Goal: Task Accomplishment & Management: Complete application form

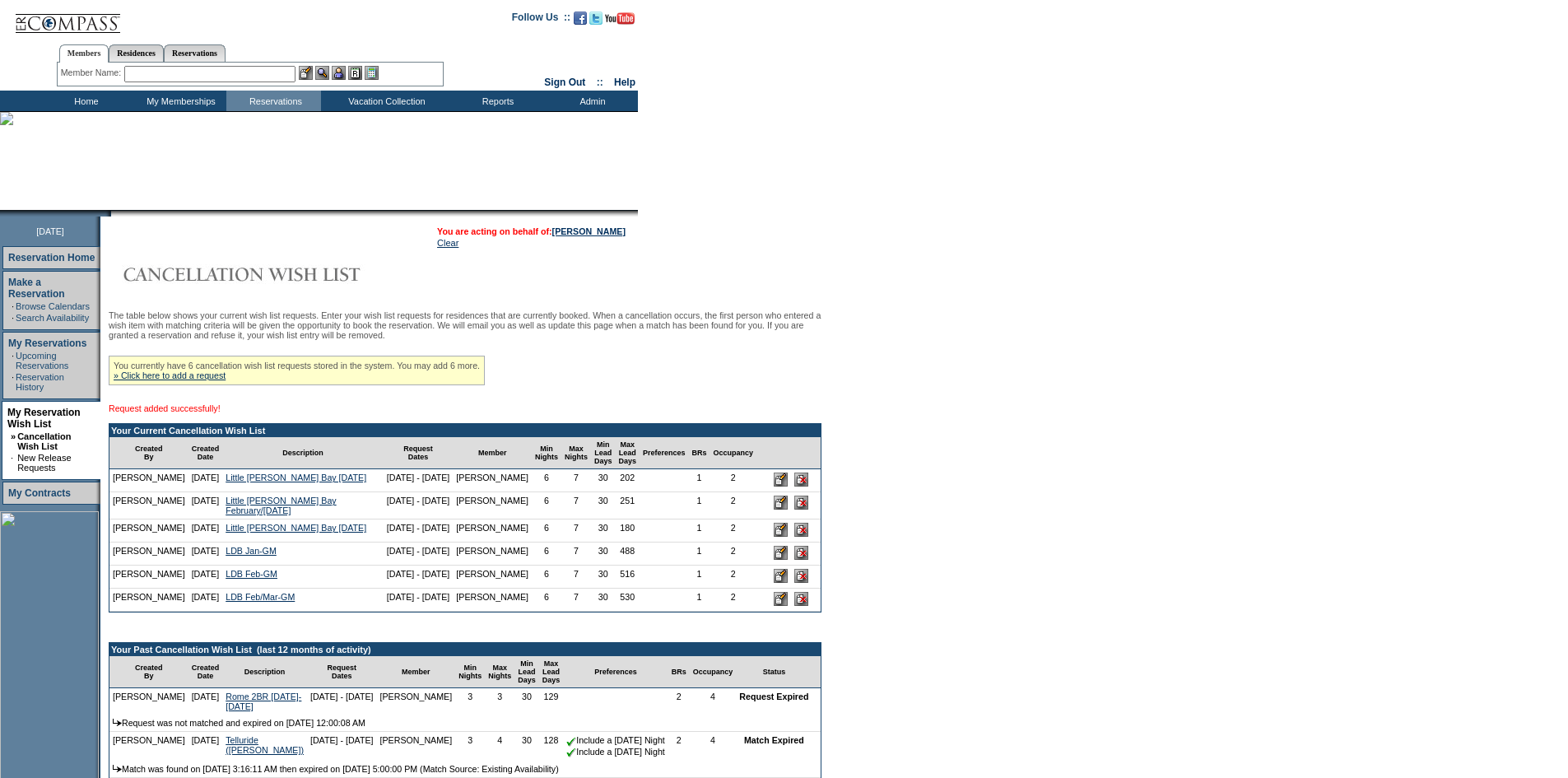
click at [227, 385] on div "You currently have 6 cancellation wish list requests stored in the system. You …" at bounding box center [296, 370] width 376 height 29
click at [226, 381] on link "» Click here to add a request" at bounding box center [170, 374] width 112 height 10
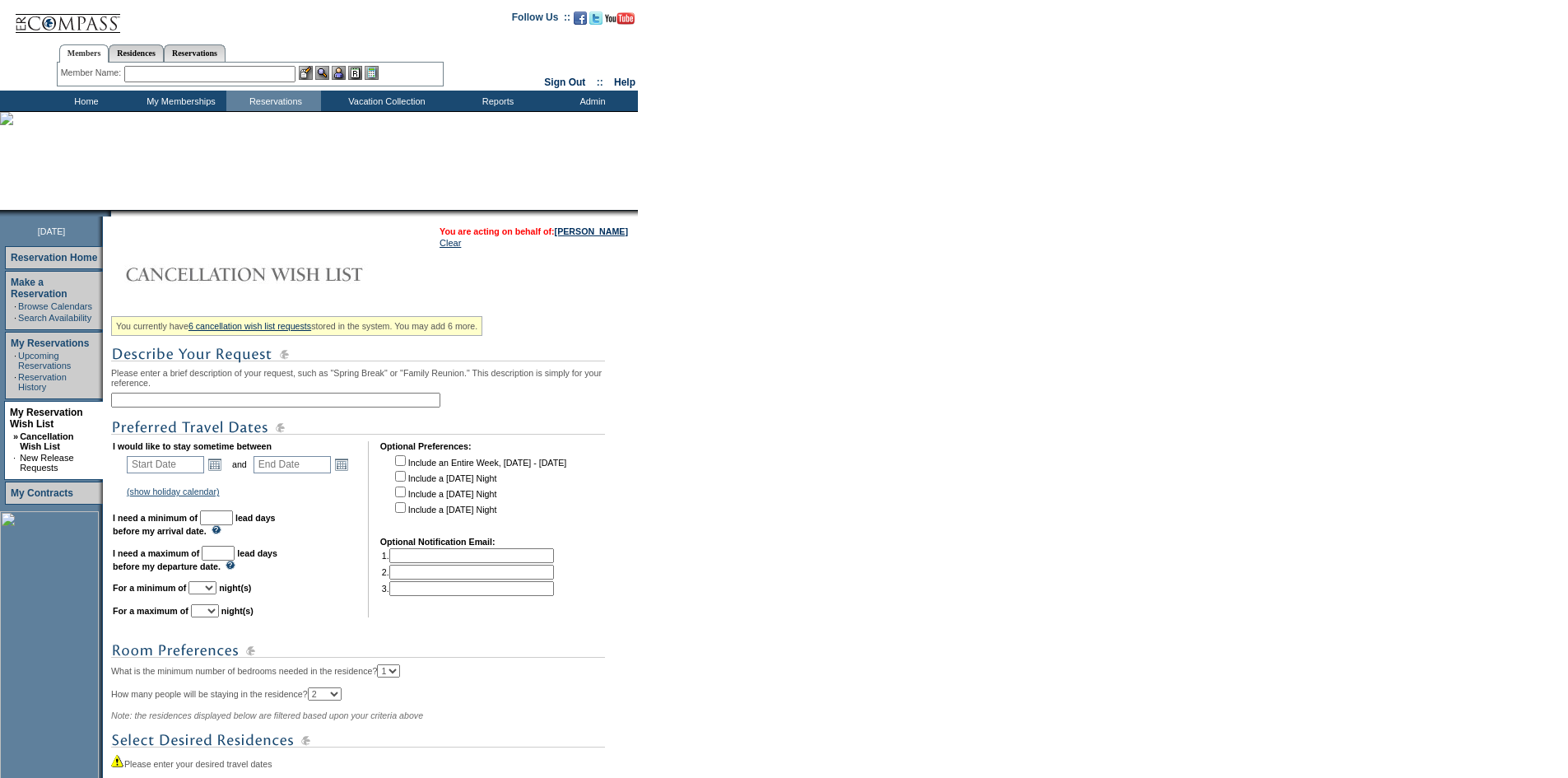
click at [274, 407] on input "text" at bounding box center [276, 399] width 329 height 15
type input "LDB Mar-GM"
click at [221, 468] on link "Open the calendar popup." at bounding box center [214, 464] width 18 height 18
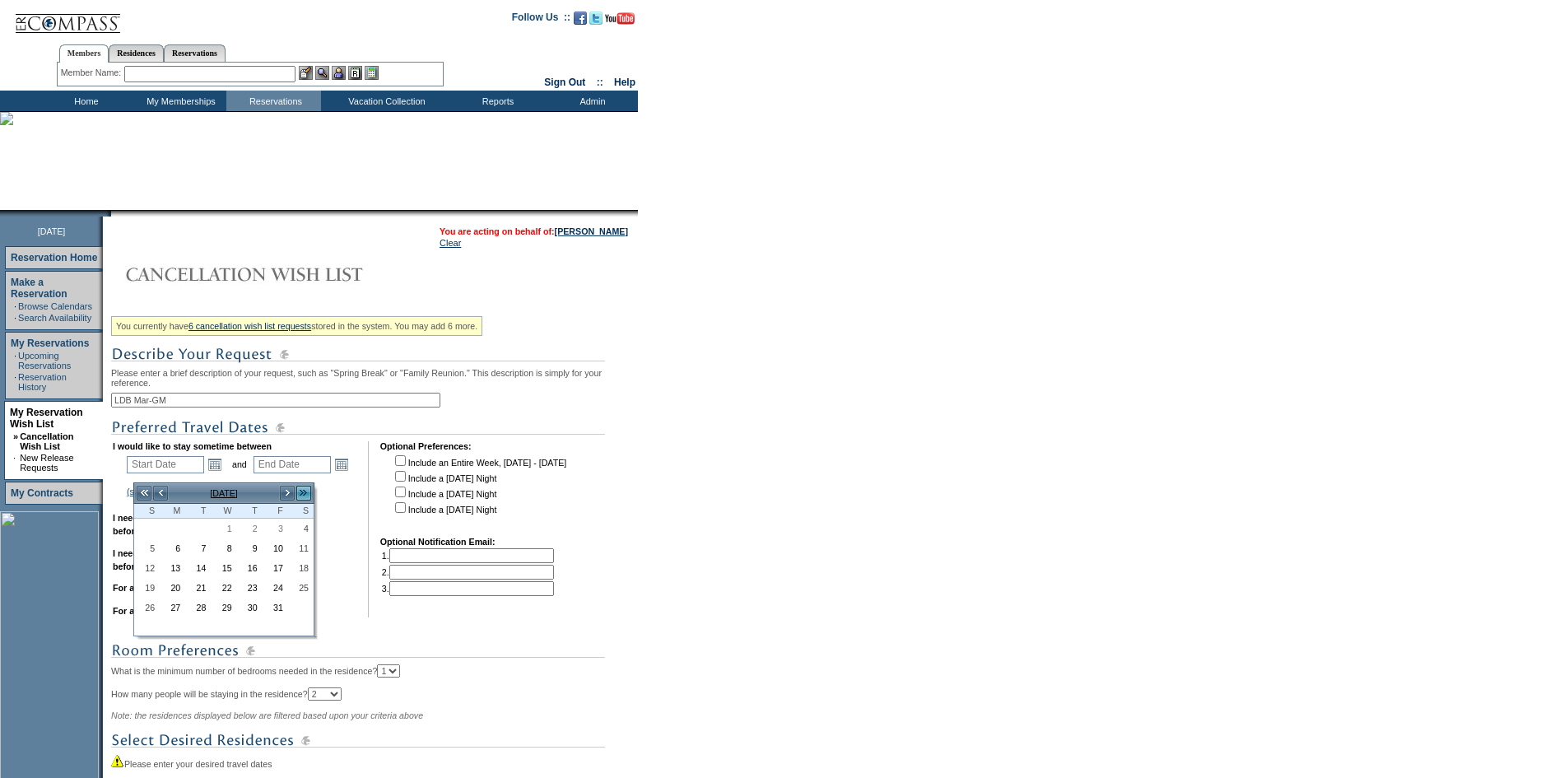
click at [302, 490] on link ">>" at bounding box center [303, 493] width 17 height 17
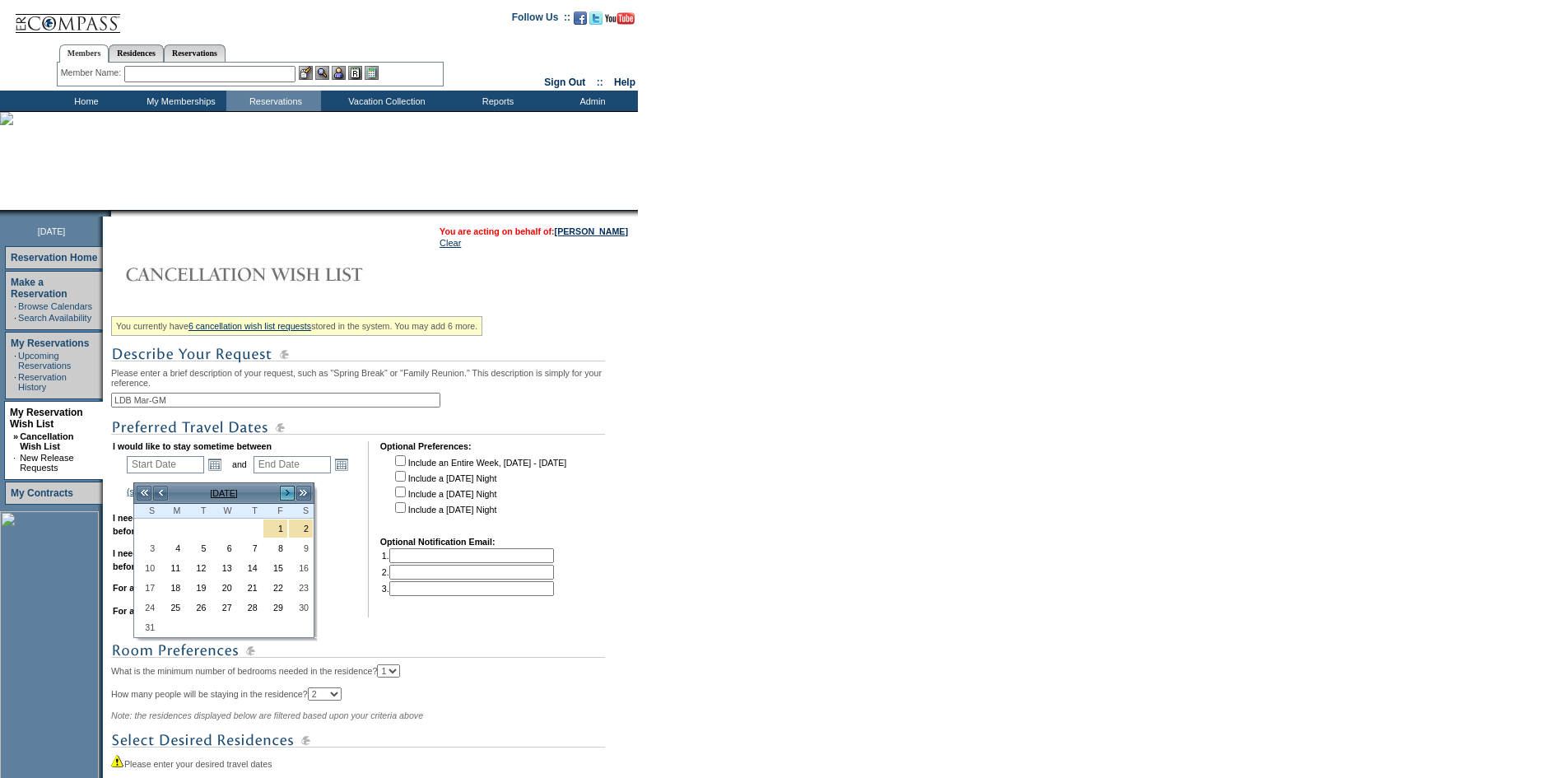
click at [285, 491] on link ">" at bounding box center [287, 493] width 17 height 17
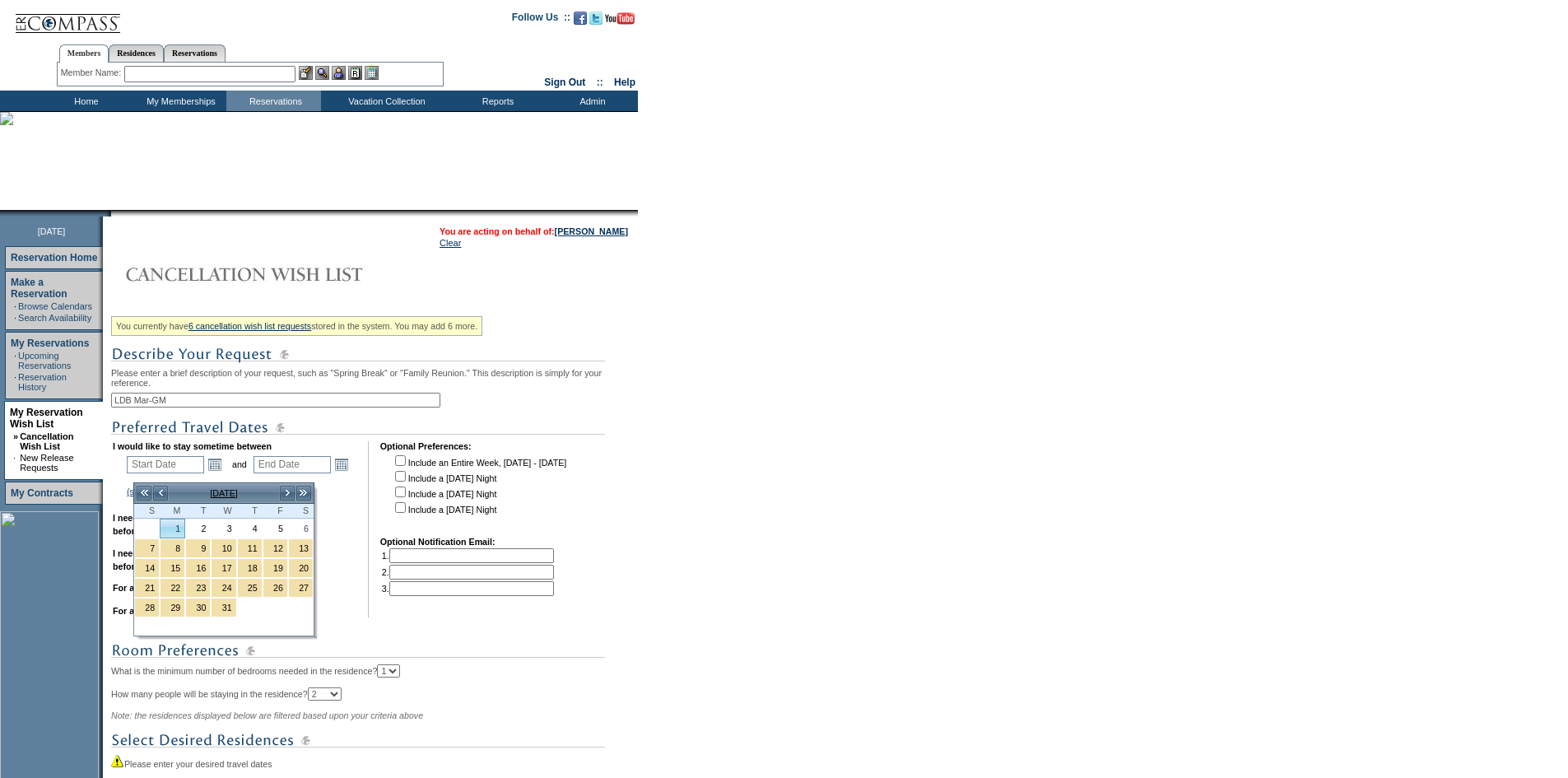
click at [180, 528] on link "1" at bounding box center [172, 528] width 24 height 18
type input "[DATE]"
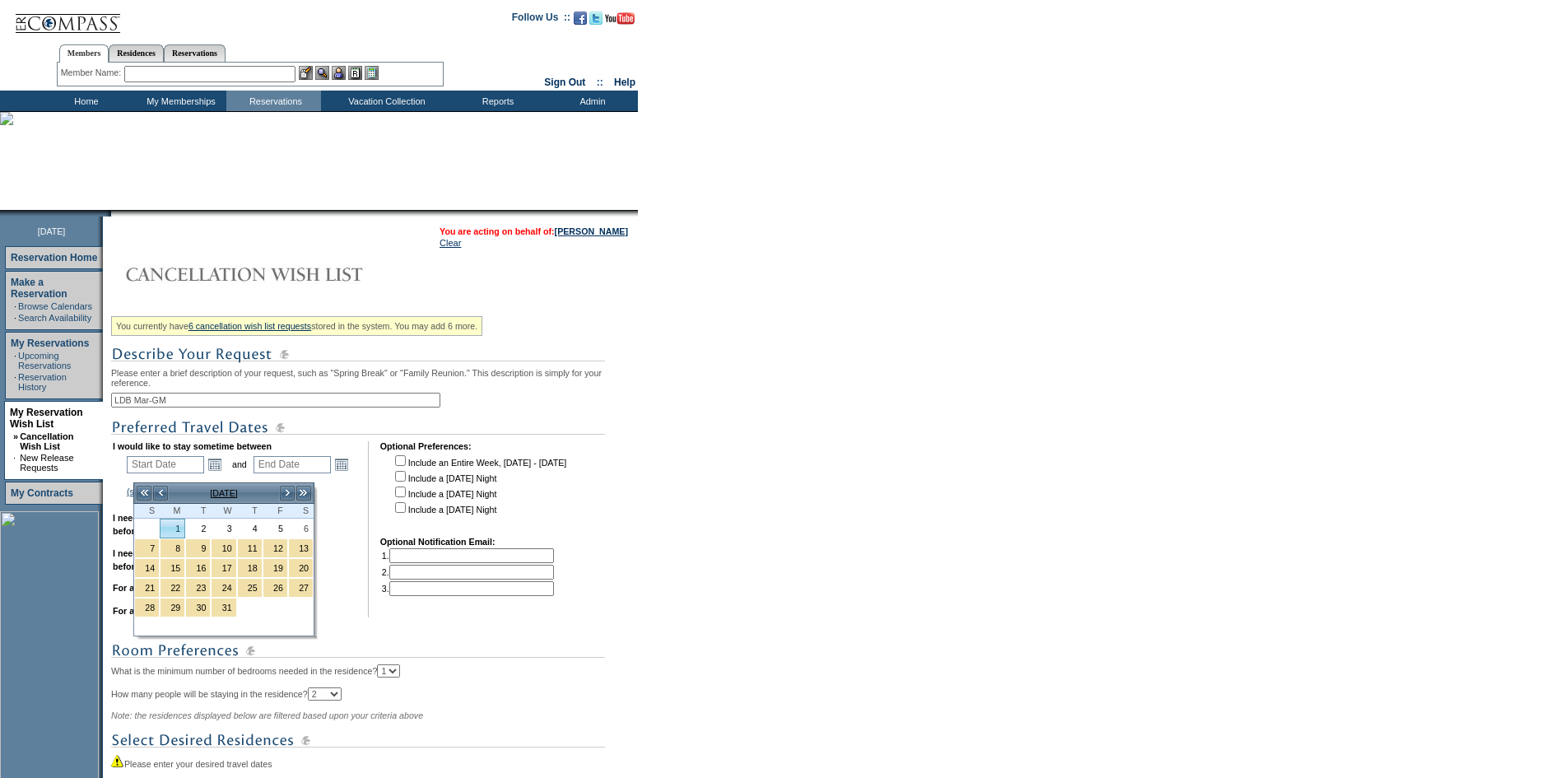
type input "518"
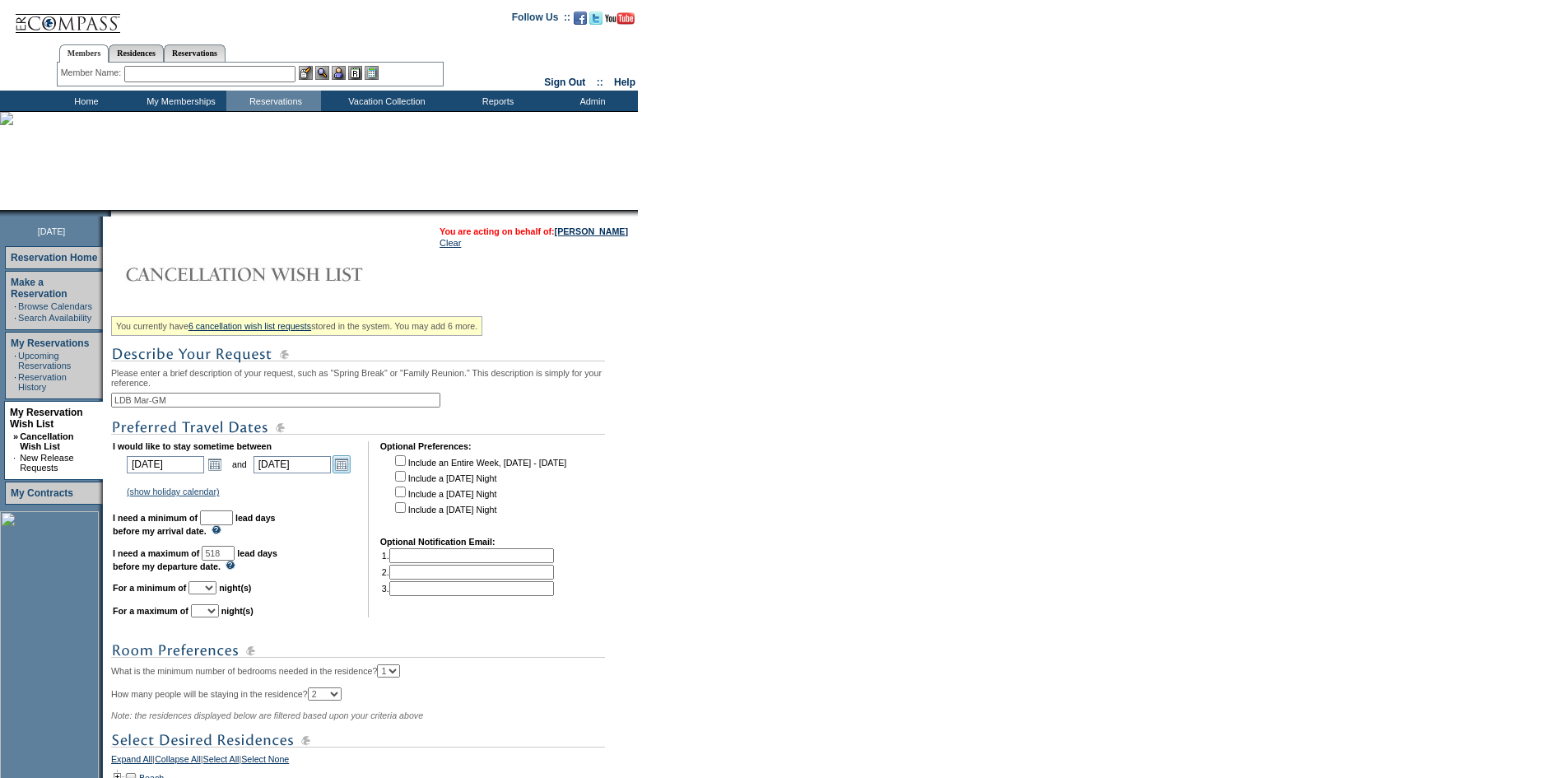
click at [349, 473] on link "Open the calendar popup." at bounding box center [342, 464] width 18 height 18
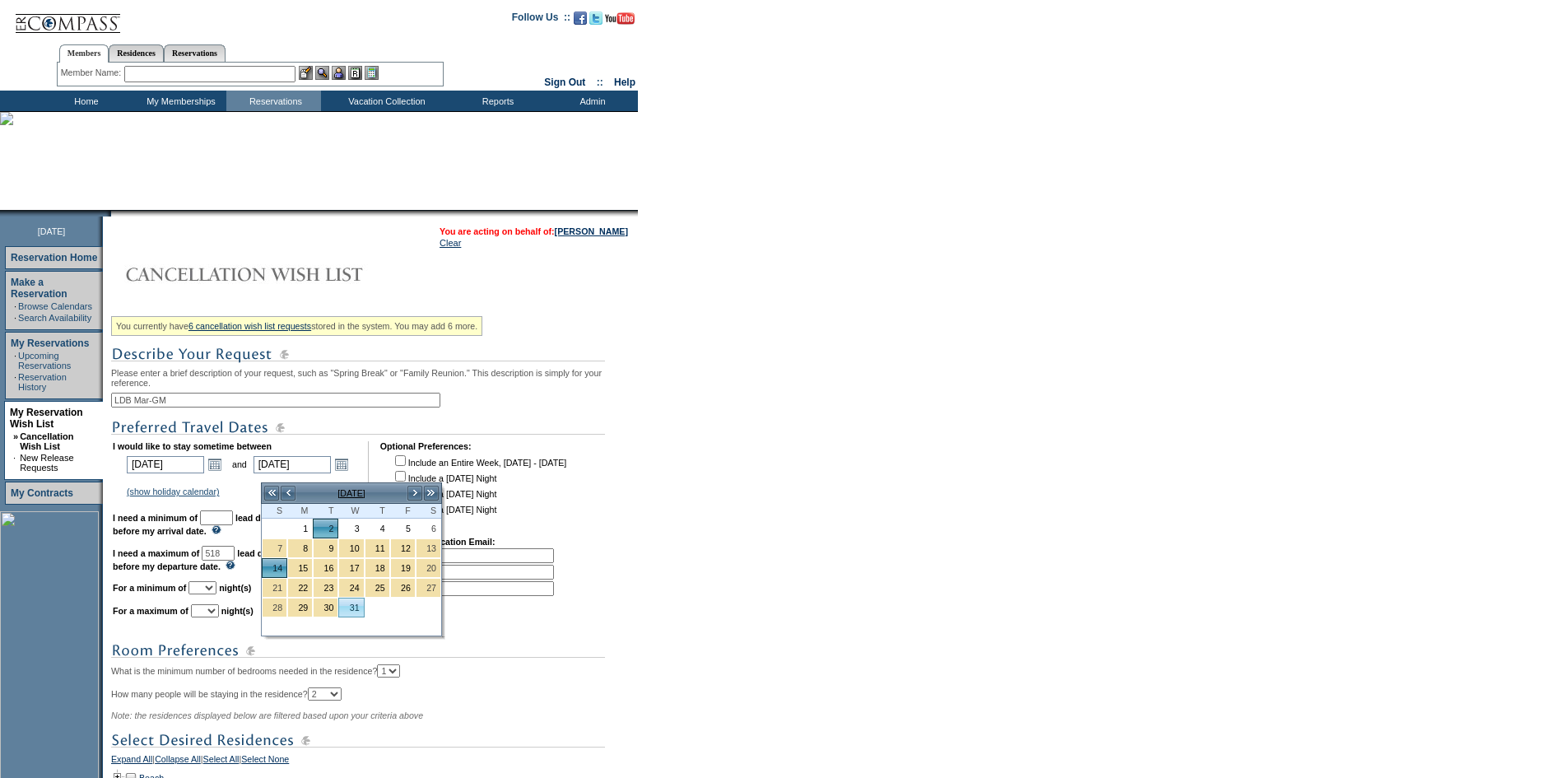
click at [348, 603] on link "31" at bounding box center [350, 607] width 24 height 18
type input "[DATE]"
type input "547"
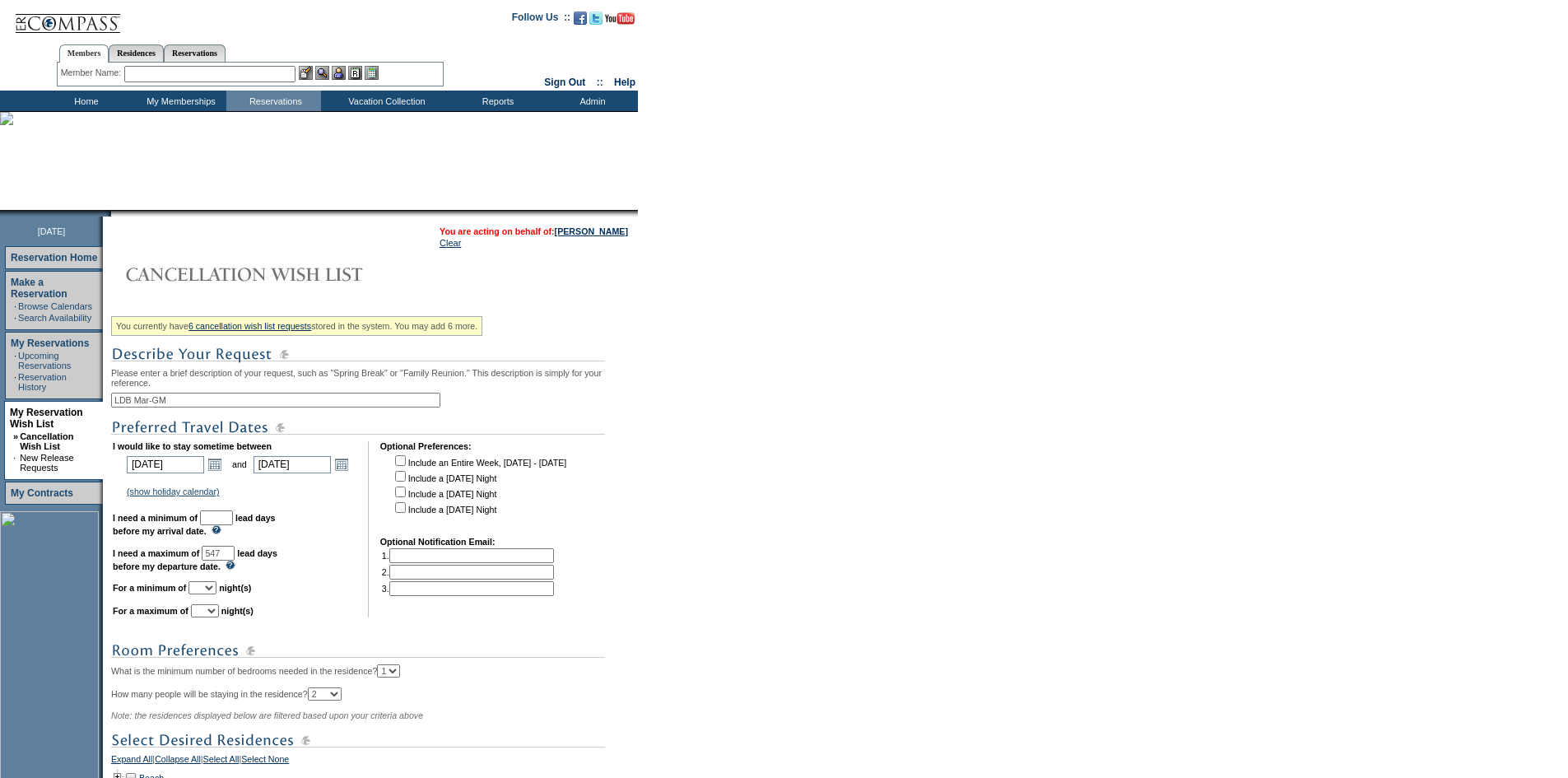
click at [233, 525] on input "text" at bounding box center [216, 517] width 33 height 15
type input "30"
click at [216, 594] on select "1 2 3 4 5 6 7 8 9 10 11 12 13 14" at bounding box center [202, 587] width 28 height 13
select select "6"
click at [209, 594] on select "1 2 3 4 5 6 7 8 9 10 11 12 13 14" at bounding box center [202, 587] width 28 height 13
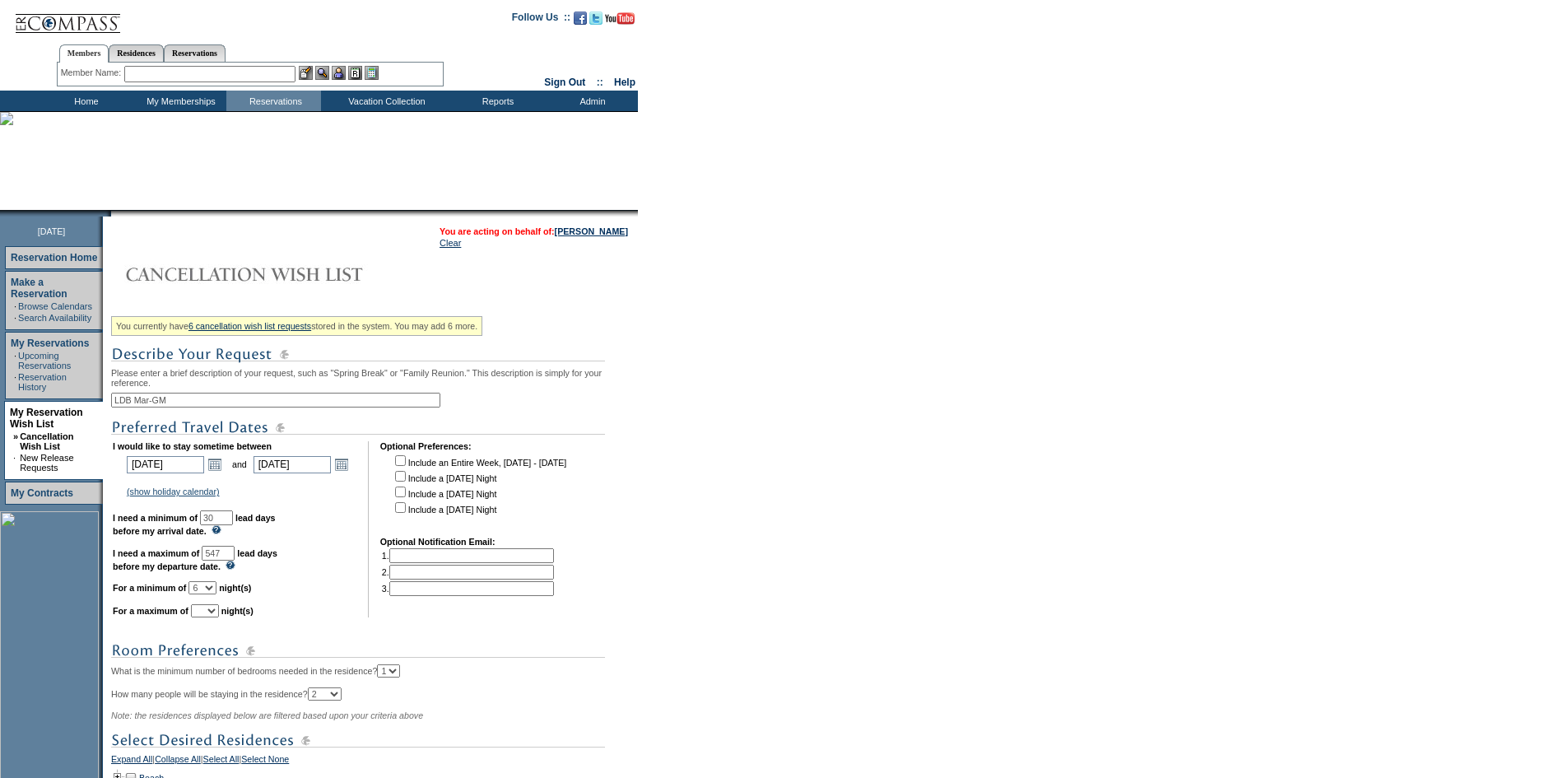
click at [219, 617] on select "1 2 3 4 5 6 7 8 9 10 11 12 13 14" at bounding box center [205, 610] width 28 height 13
select select "7"
click at [212, 617] on select "1 2 3 4 5 6 7 8 9 10 11 12 13 14" at bounding box center [205, 610] width 28 height 13
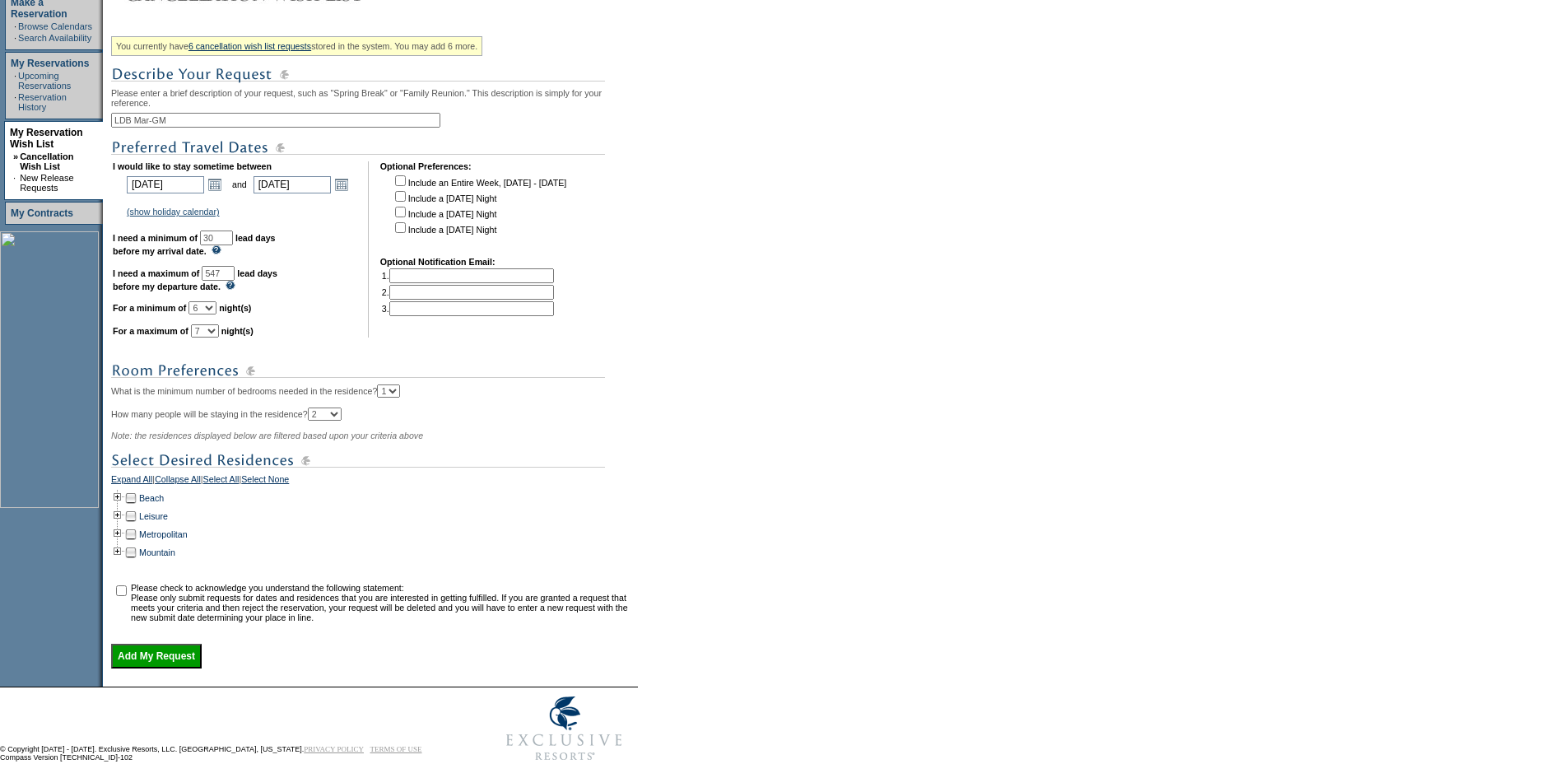
scroll to position [327, 0]
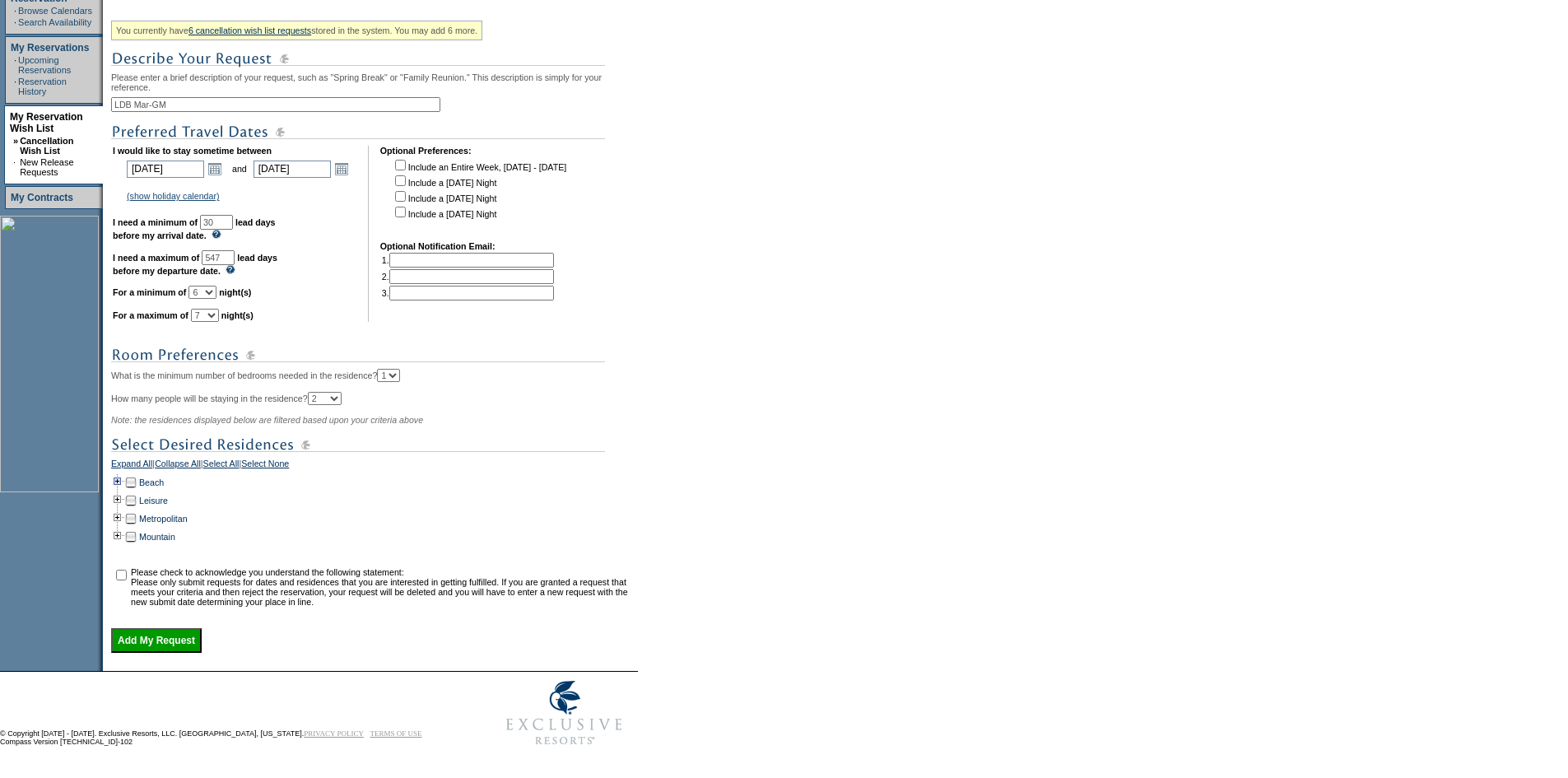
click at [125, 477] on td at bounding box center [117, 482] width 13 height 18
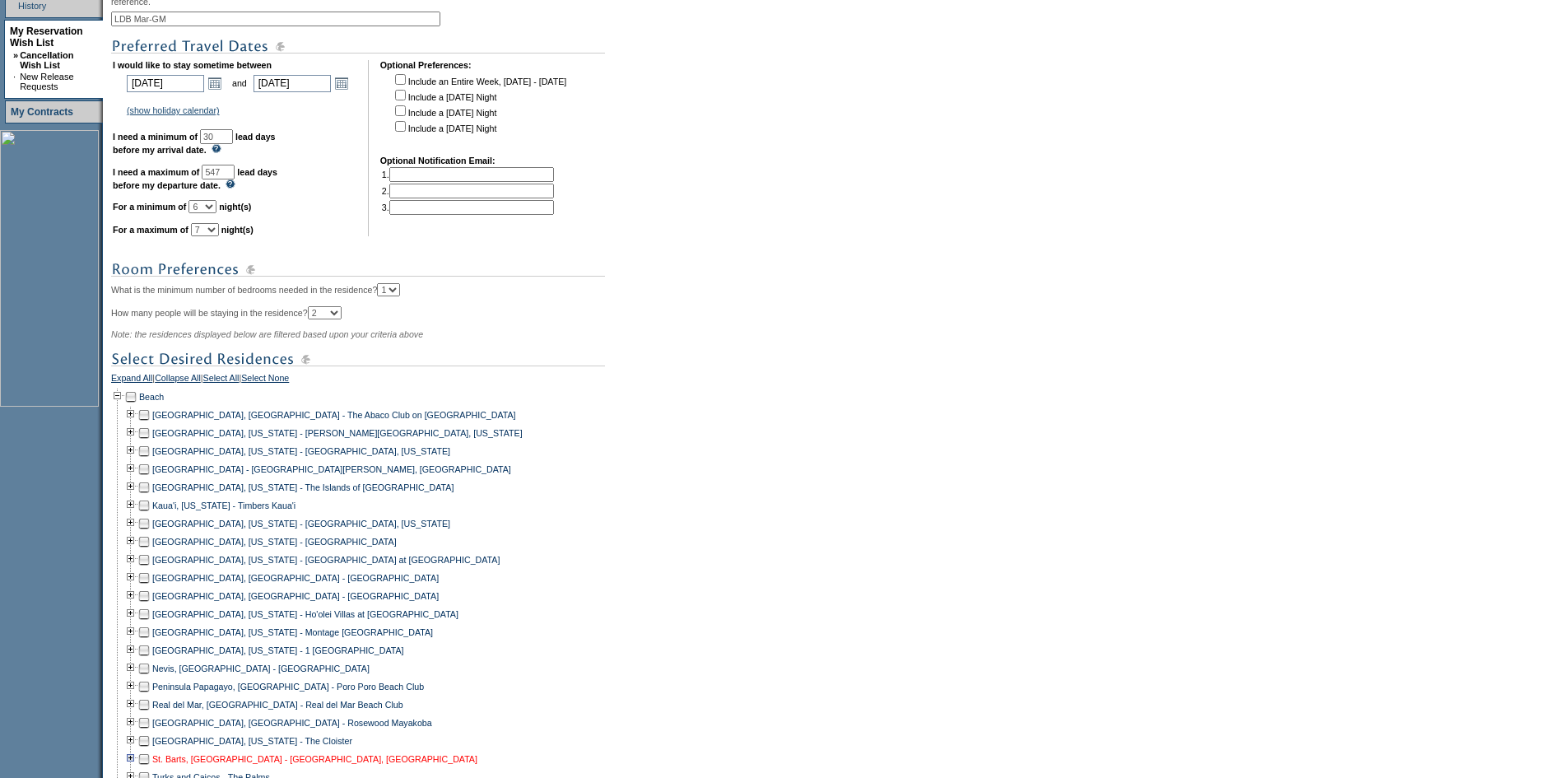
scroll to position [726, 0]
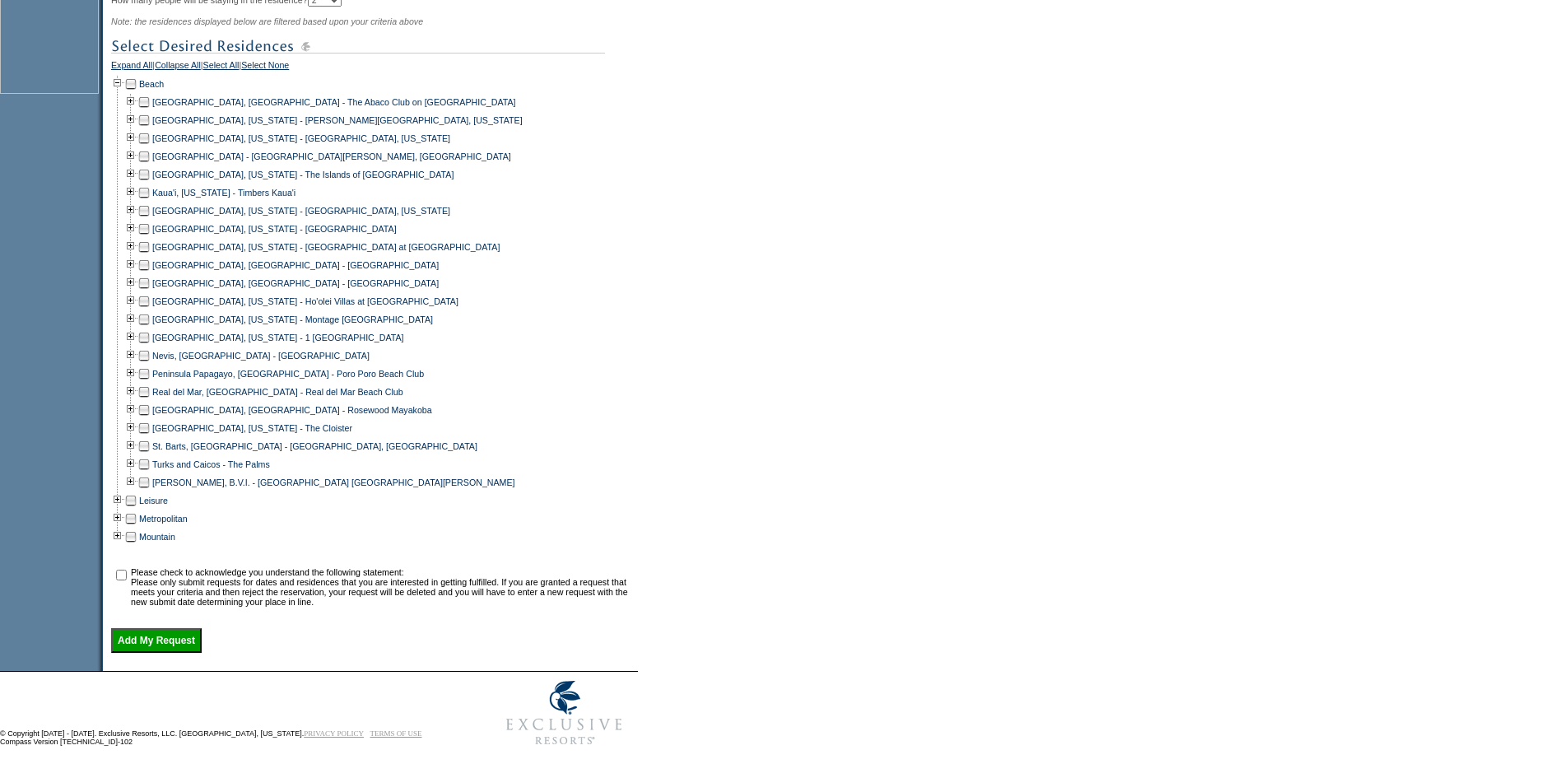
click at [150, 476] on td at bounding box center [144, 482] width 13 height 18
click at [127, 569] on input "checkbox" at bounding box center [121, 574] width 11 height 11
checkbox input "true"
drag, startPoint x: 179, startPoint y: 625, endPoint x: 182, endPoint y: 638, distance: 13.3
click at [179, 626] on div "You currently have 6 cancellation wish list requests stored in the system. You …" at bounding box center [373, 134] width 523 height 1036
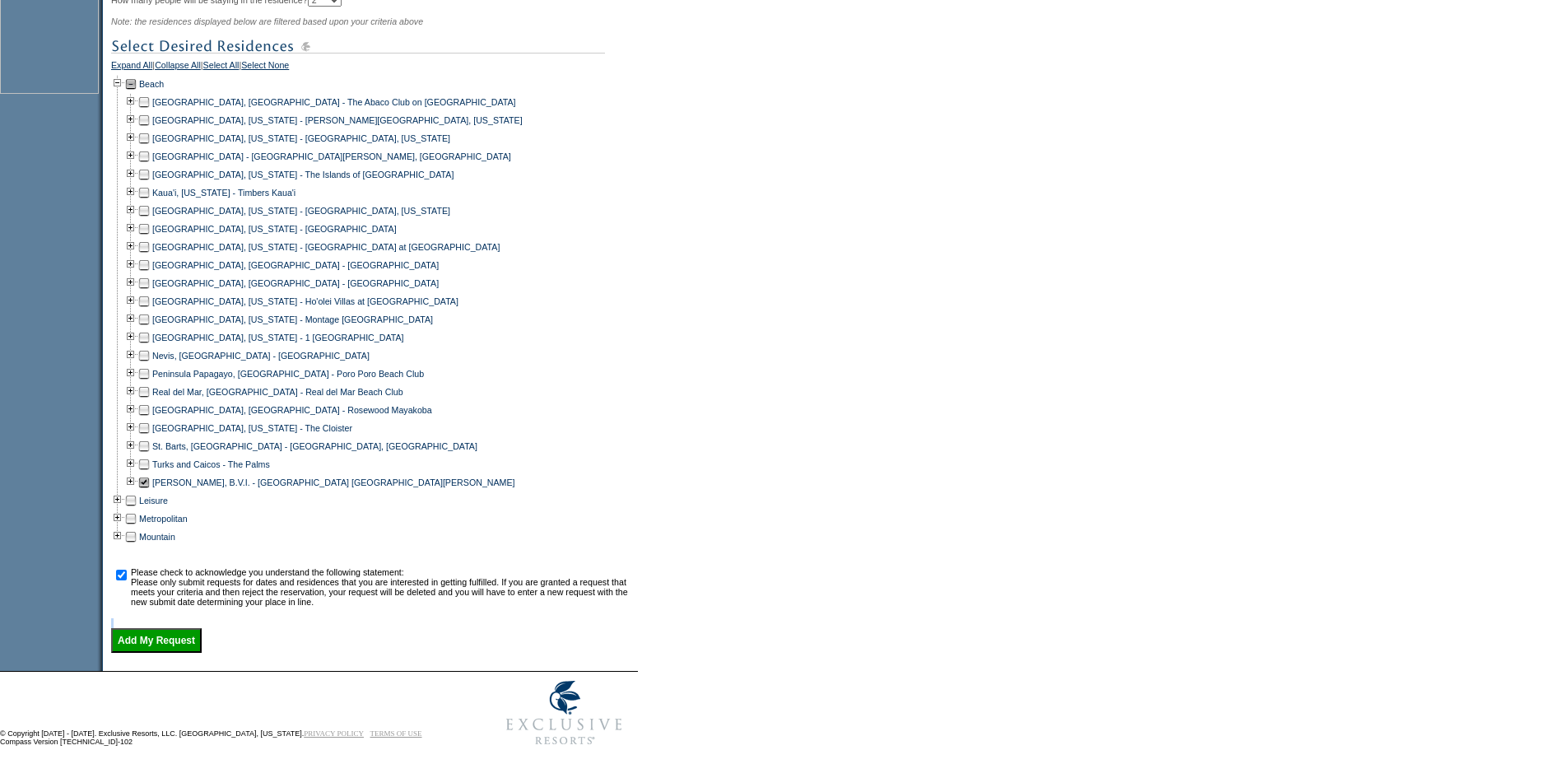
click at [185, 641] on input "Add My Request" at bounding box center [157, 640] width 91 height 25
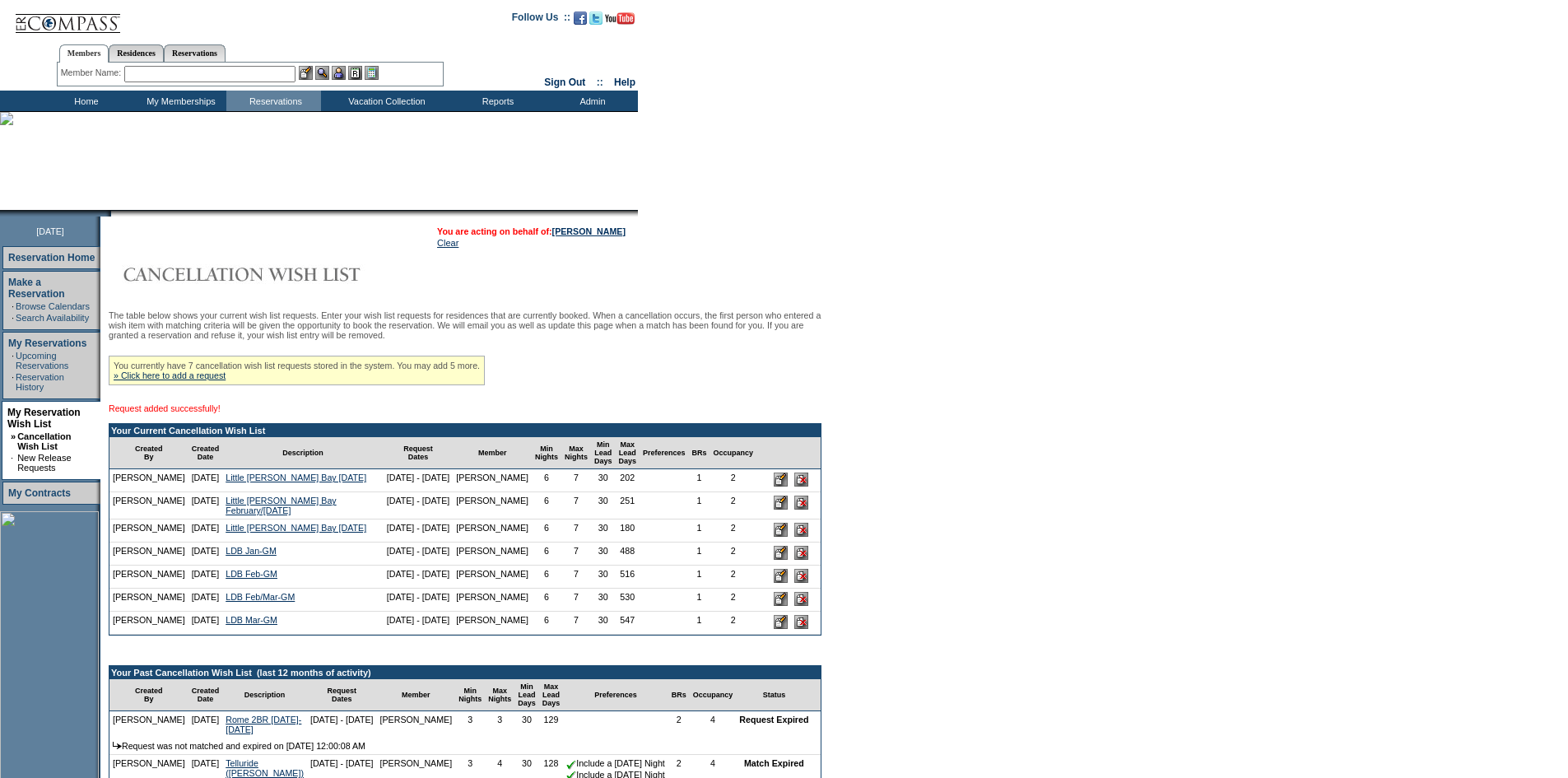
click at [260, 72] on input "text" at bounding box center [210, 74] width 171 height 17
type input "e"
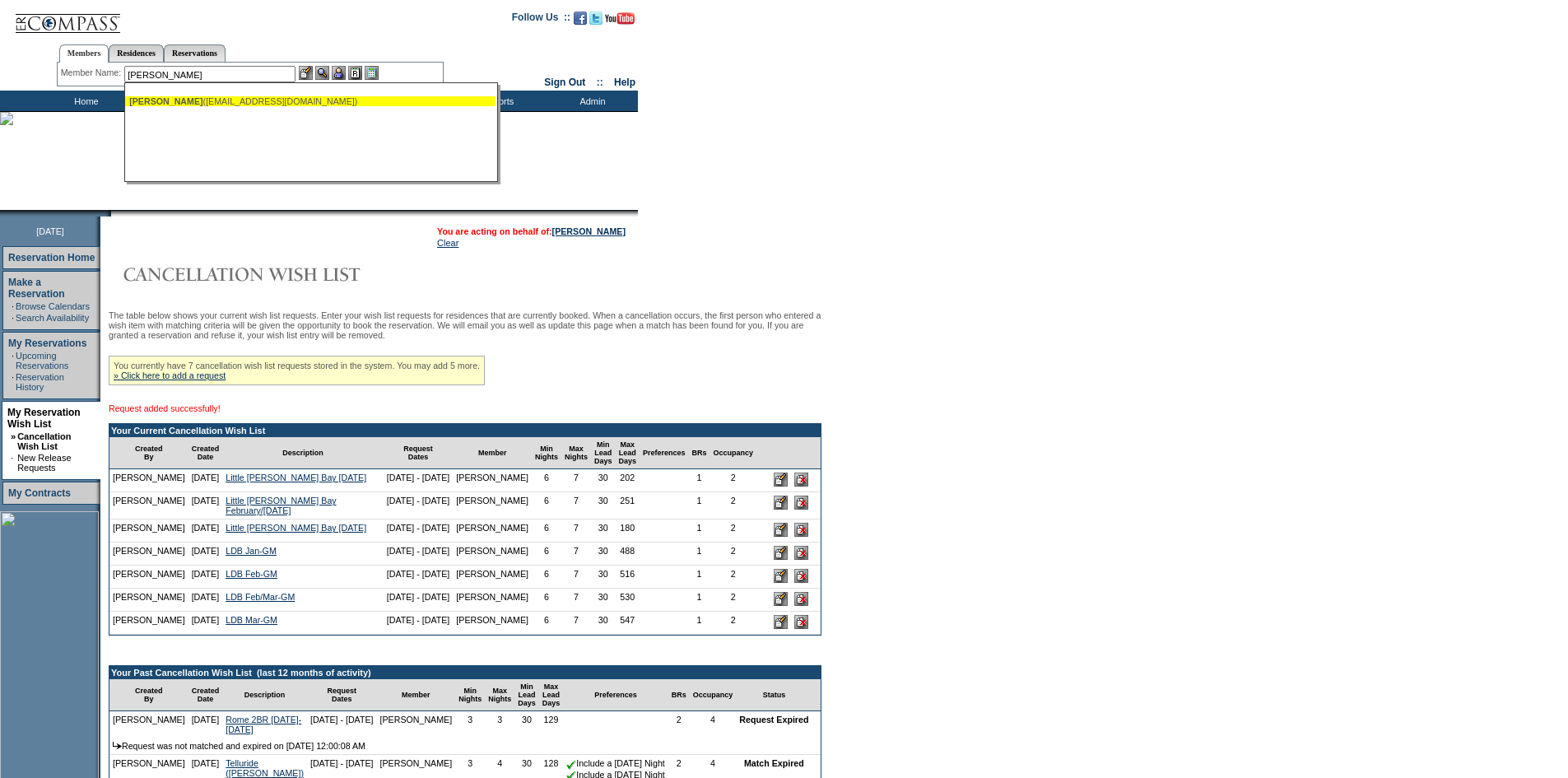
click at [221, 103] on div "Wood, Dave (davewood123@gmail.com)" at bounding box center [310, 100] width 362 height 10
type input "Wood, Dave (davewood123@gmail.com)"
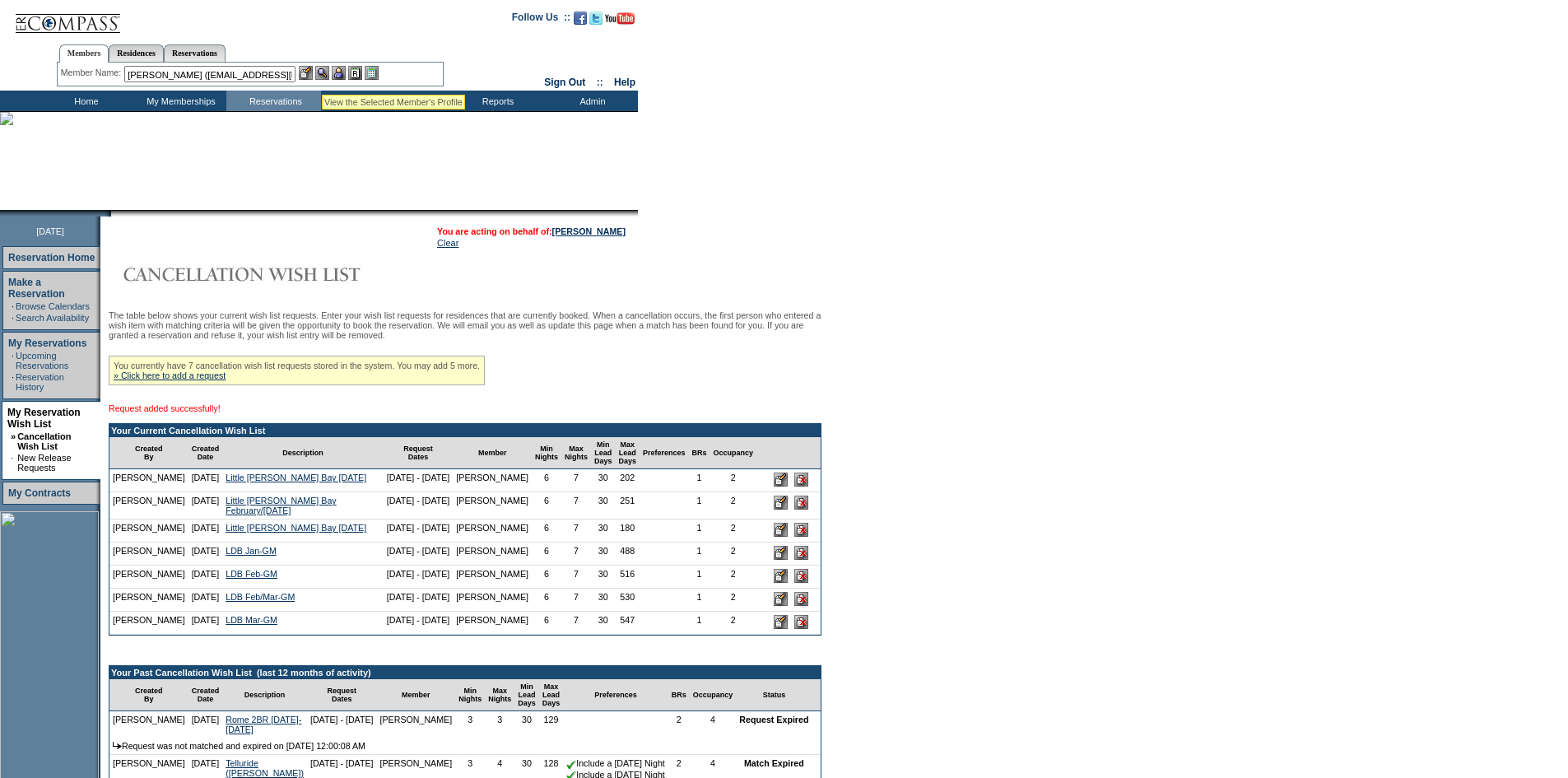
click at [322, 75] on img at bounding box center [322, 73] width 14 height 14
